Goal: Book appointment/travel/reservation

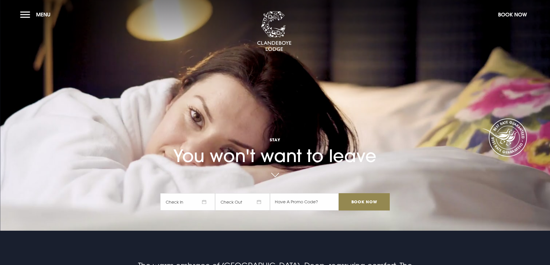
click at [23, 15] on button "Menu" at bounding box center [36, 14] width 33 height 12
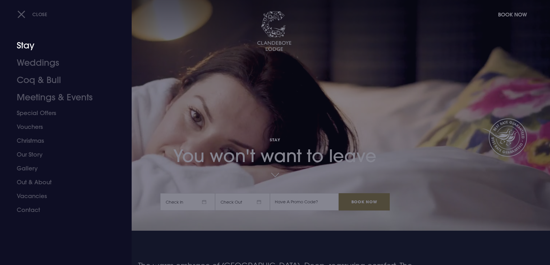
click at [27, 42] on link "Stay" at bounding box center [62, 45] width 91 height 17
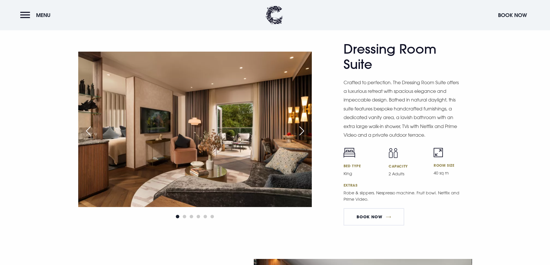
scroll to position [953, 0]
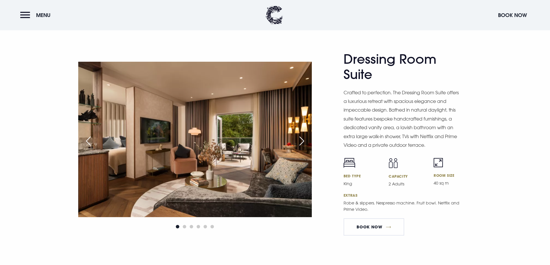
click at [250, 129] on img at bounding box center [195, 140] width 234 height 156
click at [301, 140] on div "Next slide" at bounding box center [302, 141] width 14 height 13
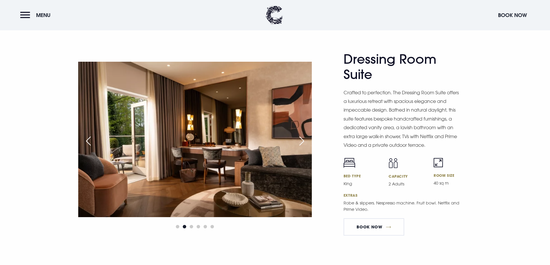
click at [301, 140] on div "Next slide" at bounding box center [302, 141] width 14 height 13
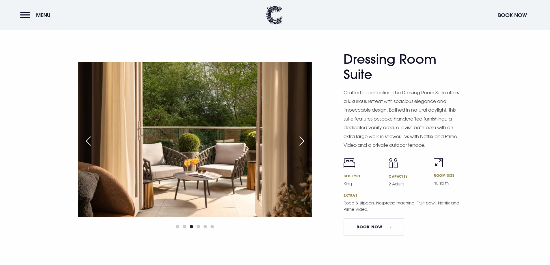
click at [301, 140] on div "Next slide" at bounding box center [302, 141] width 14 height 13
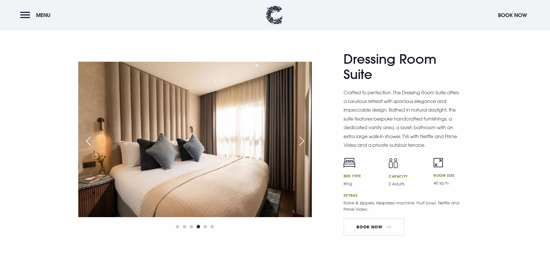
click at [301, 140] on div "Next slide" at bounding box center [302, 141] width 14 height 13
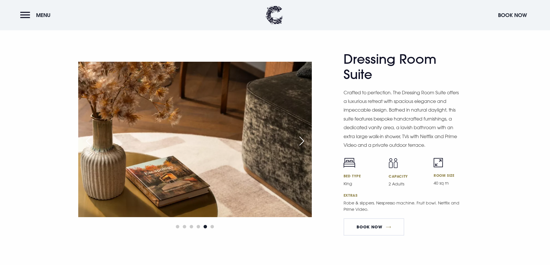
click at [301, 140] on div "Next slide" at bounding box center [302, 141] width 14 height 13
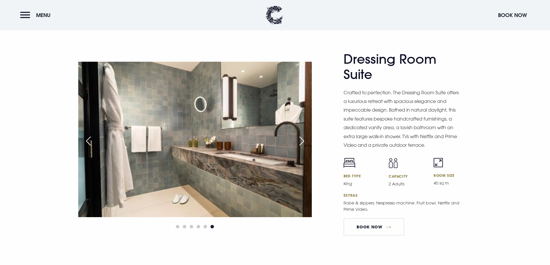
click at [301, 140] on div "Next slide" at bounding box center [302, 141] width 14 height 13
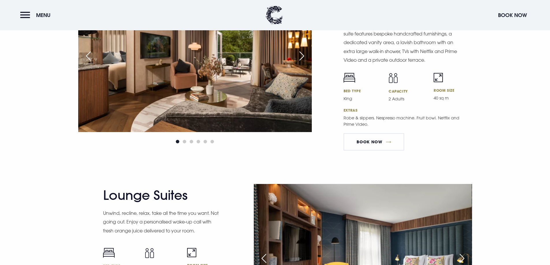
scroll to position [983, 0]
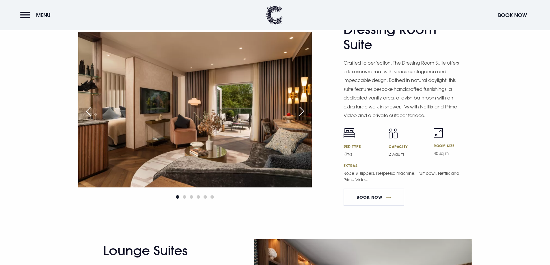
click at [302, 109] on div "Next slide" at bounding box center [302, 111] width 14 height 13
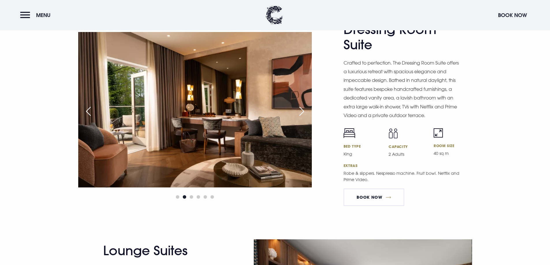
click at [302, 109] on div "Next slide" at bounding box center [302, 111] width 14 height 13
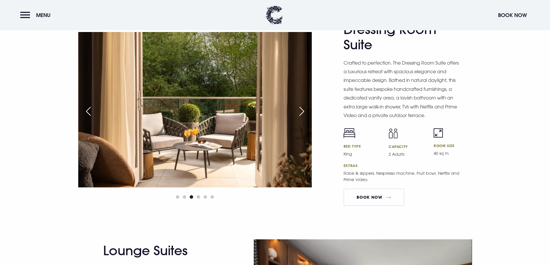
click at [302, 107] on div "Next slide" at bounding box center [302, 111] width 14 height 13
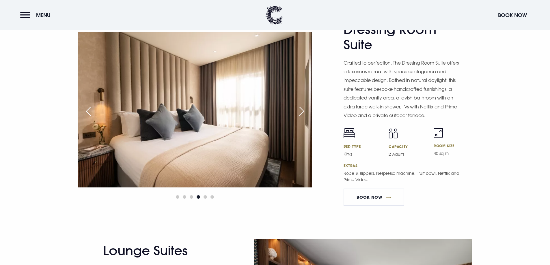
click at [302, 107] on div "Next slide" at bounding box center [302, 111] width 14 height 13
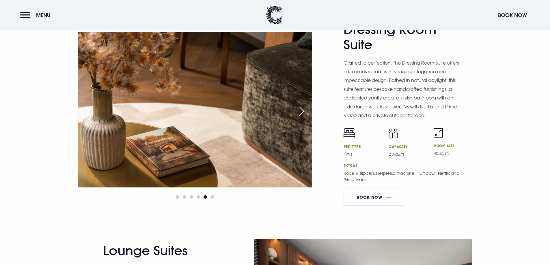
click at [302, 107] on div "Next slide" at bounding box center [302, 111] width 14 height 13
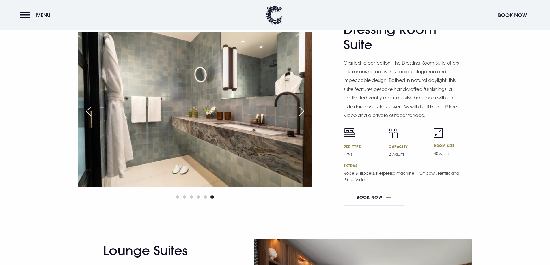
click at [302, 107] on div "Next slide" at bounding box center [302, 111] width 14 height 13
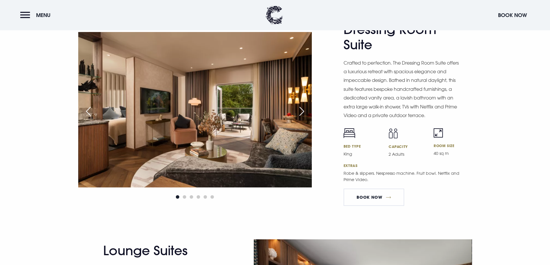
click at [302, 107] on div "Next slide" at bounding box center [302, 111] width 14 height 13
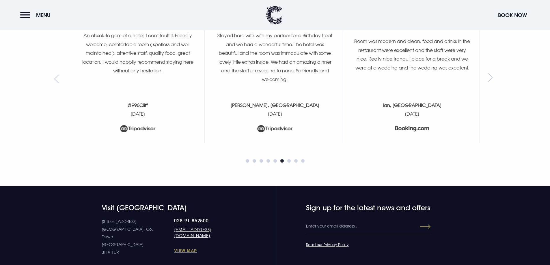
scroll to position [2514, 0]
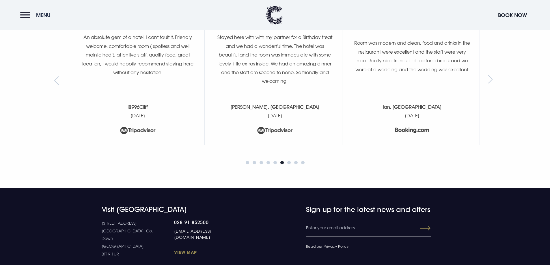
click at [23, 16] on button "Menu" at bounding box center [36, 15] width 33 height 12
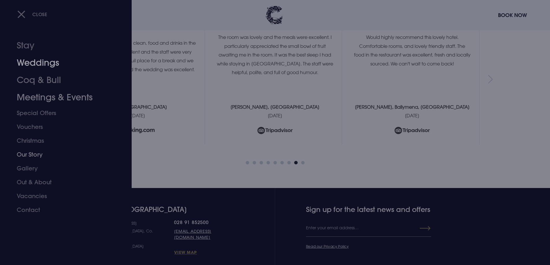
click at [42, 62] on link "Weddings" at bounding box center [62, 62] width 91 height 17
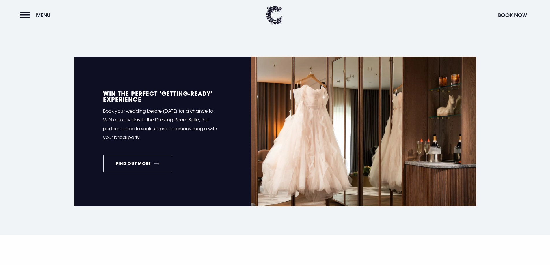
scroll to position [260, 0]
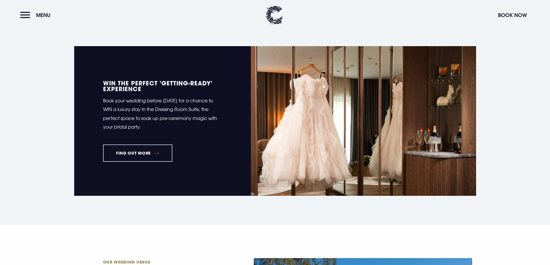
click at [133, 155] on link "FIND OUT MORE" at bounding box center [138, 153] width 70 height 17
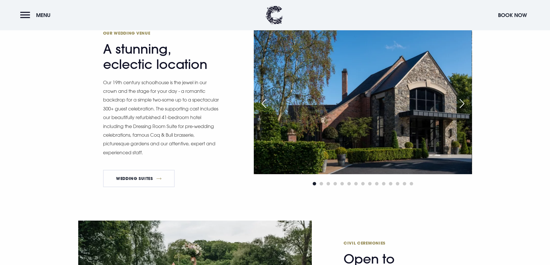
scroll to position [491, 0]
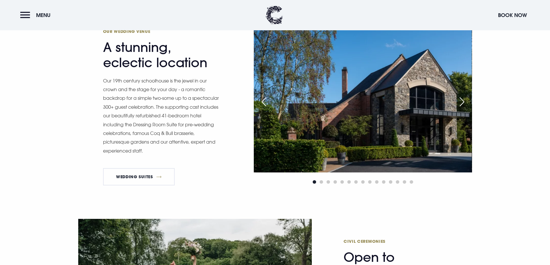
click at [457, 100] on div "Next slide" at bounding box center [462, 102] width 14 height 13
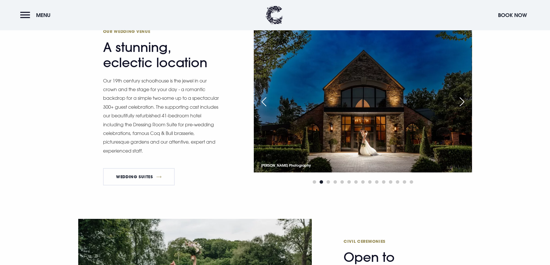
click at [460, 101] on div "Next slide" at bounding box center [462, 102] width 14 height 13
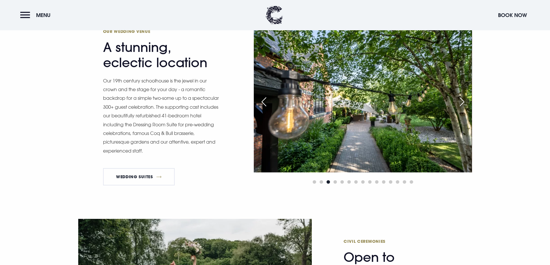
click at [460, 101] on div "Next slide" at bounding box center [462, 102] width 14 height 13
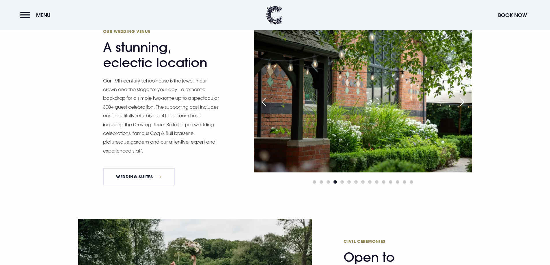
click at [460, 101] on div "Next slide" at bounding box center [462, 102] width 14 height 13
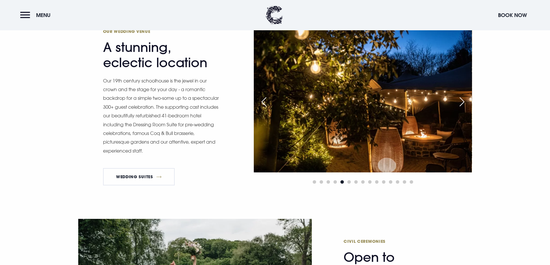
click at [460, 101] on div "Next slide" at bounding box center [462, 102] width 14 height 13
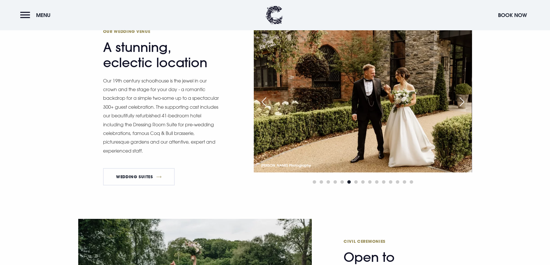
click at [460, 101] on div "Next slide" at bounding box center [462, 102] width 14 height 13
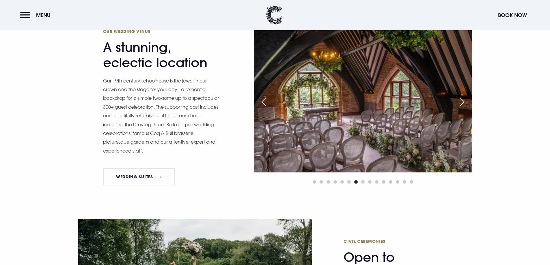
click at [460, 101] on div "Next slide" at bounding box center [462, 102] width 14 height 13
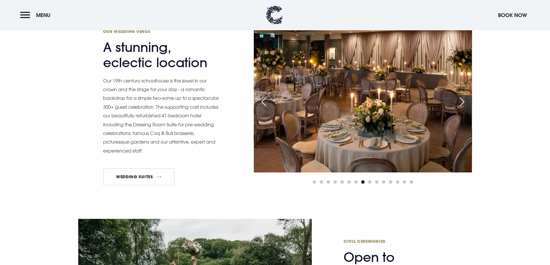
click at [460, 101] on div "Next slide" at bounding box center [462, 102] width 14 height 13
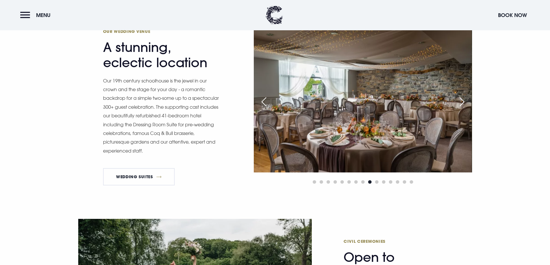
click at [460, 101] on div "Next slide" at bounding box center [462, 102] width 14 height 13
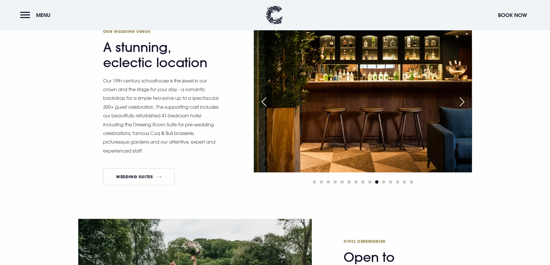
click at [460, 101] on div "Next slide" at bounding box center [462, 102] width 14 height 13
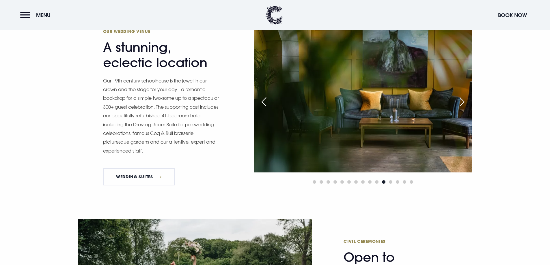
click at [460, 101] on div "Next slide" at bounding box center [462, 102] width 14 height 13
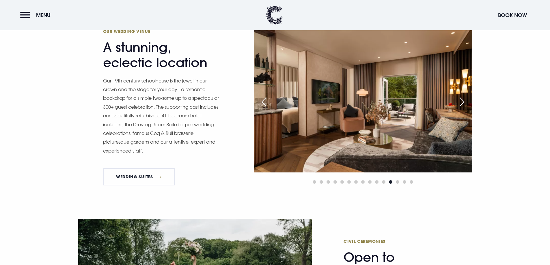
click at [460, 101] on div "Next slide" at bounding box center [462, 102] width 14 height 13
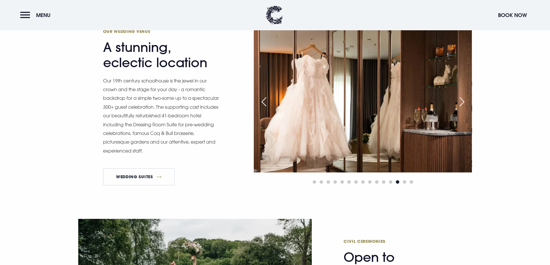
click at [458, 101] on div "Next slide" at bounding box center [462, 102] width 14 height 13
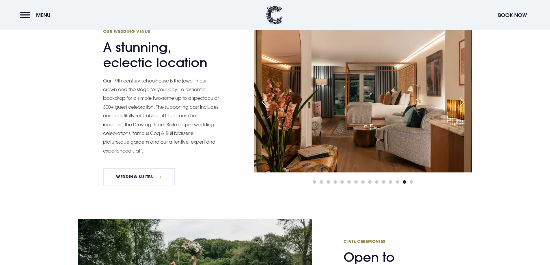
click at [458, 101] on div "Next slide" at bounding box center [462, 102] width 14 height 13
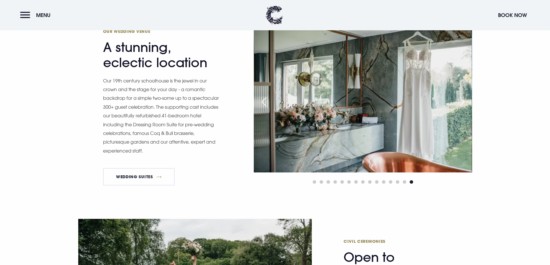
click at [458, 101] on div "Next slide" at bounding box center [462, 102] width 14 height 13
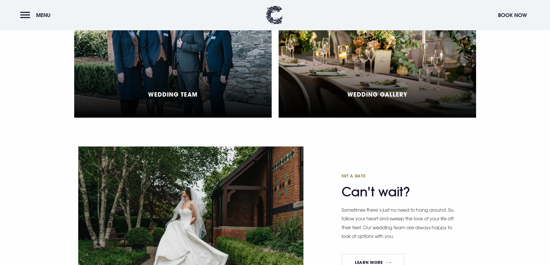
scroll to position [1415, 0]
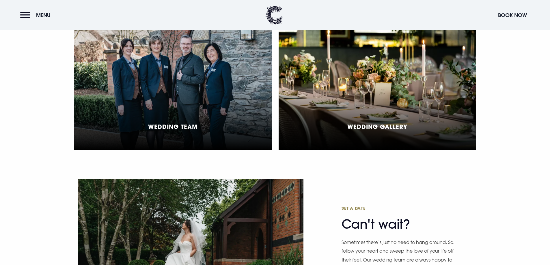
click at [403, 92] on div "Wedding Gallery" at bounding box center [378, 85] width 198 height 129
click at [329, 79] on div "Wedding Gallery" at bounding box center [378, 85] width 198 height 129
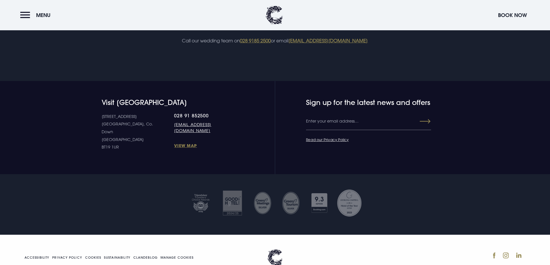
scroll to position [924, 0]
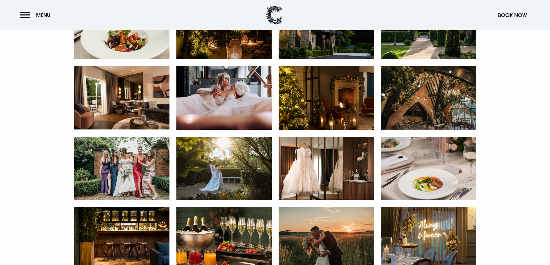
scroll to position [607, 0]
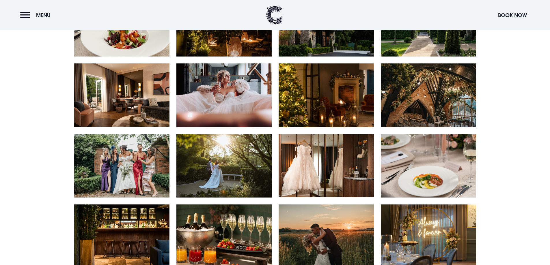
click at [227, 107] on img at bounding box center [223, 96] width 95 height 64
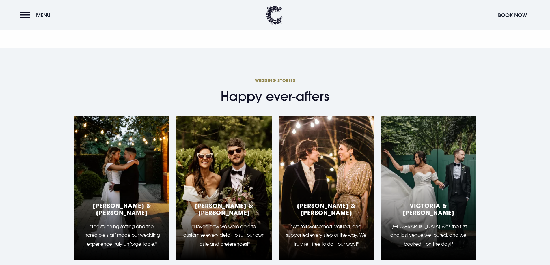
scroll to position [1329, 0]
